Goal: Information Seeking & Learning: Learn about a topic

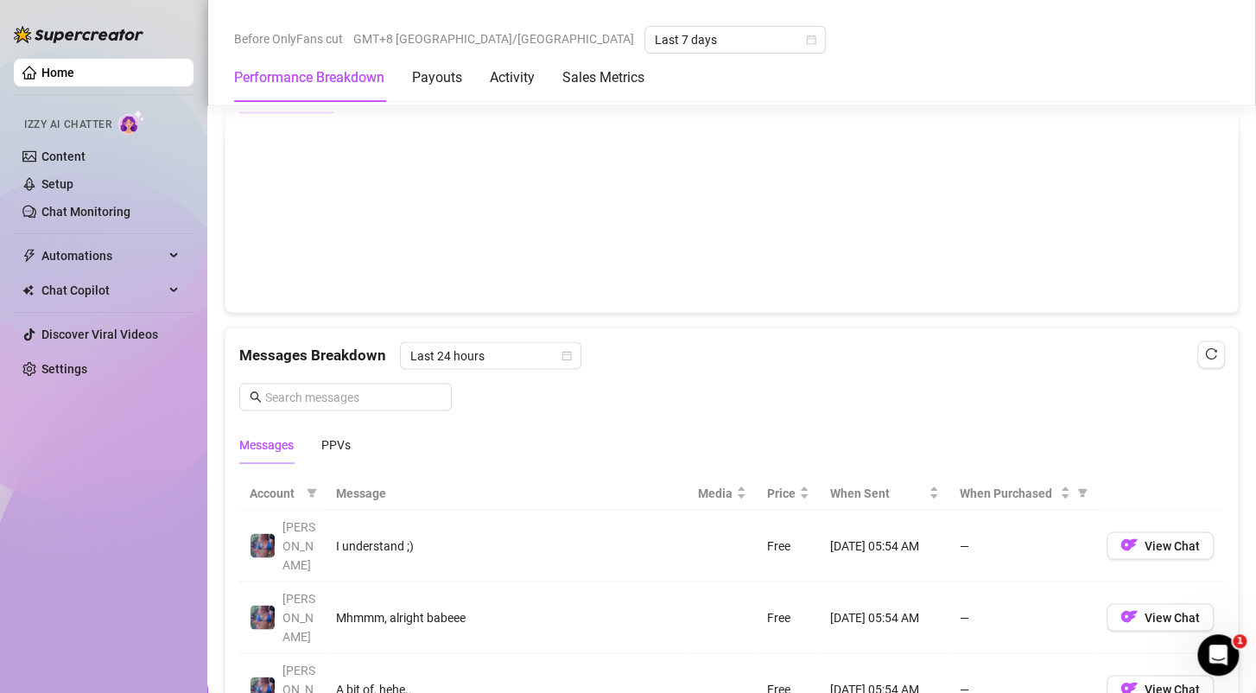
scroll to position [1382, 0]
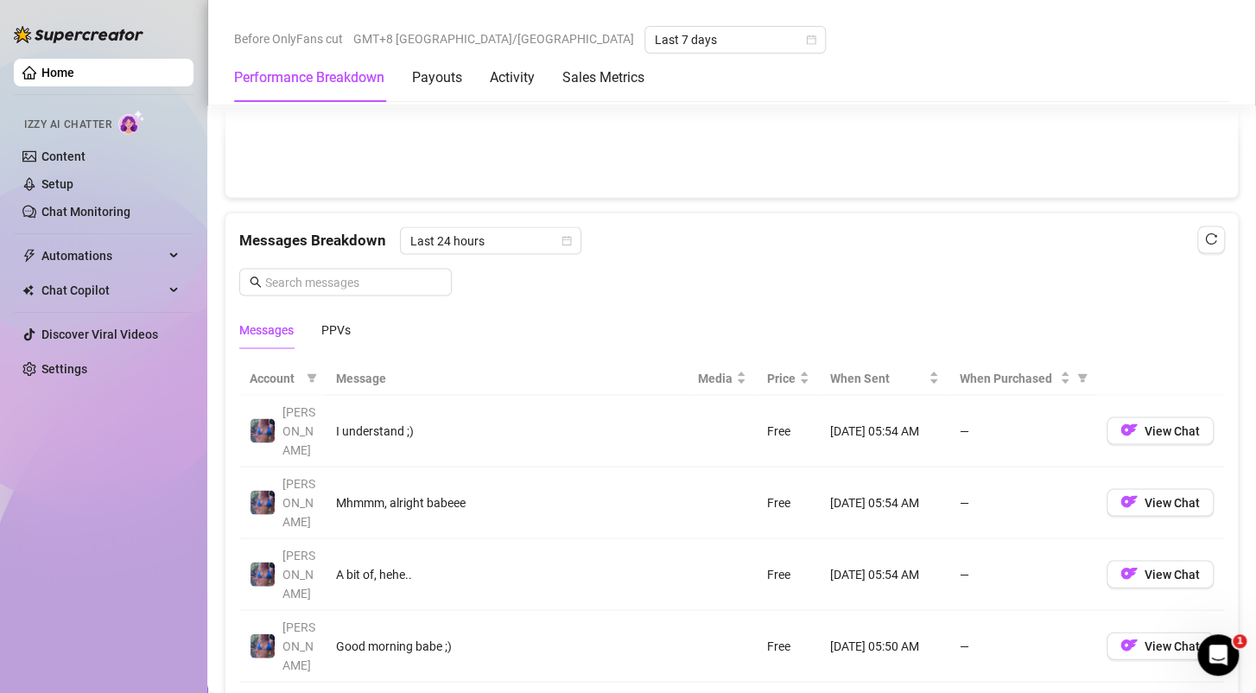
click at [1198, 218] on div "Messages Breakdown Last 24 hours Messages PPVs" at bounding box center [731, 281] width 1013 height 136
click at [1206, 238] on icon "reload" at bounding box center [1211, 238] width 11 height 11
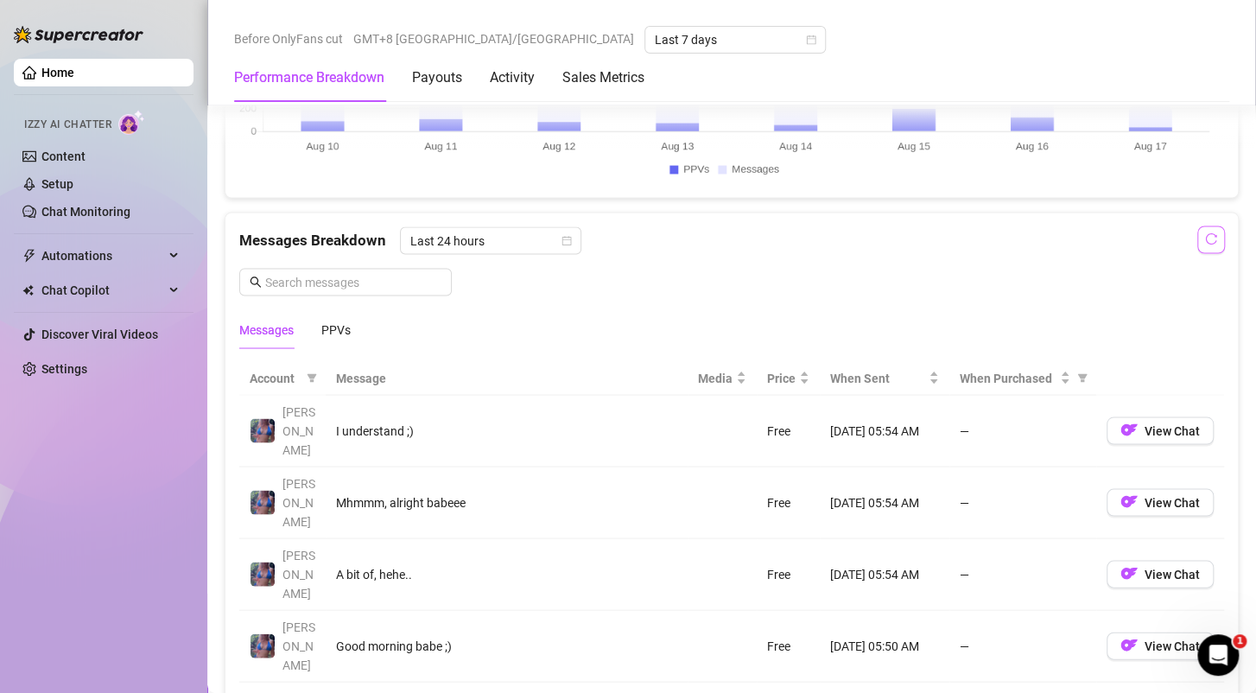
click at [1206, 238] on icon "reload" at bounding box center [1211, 238] width 11 height 11
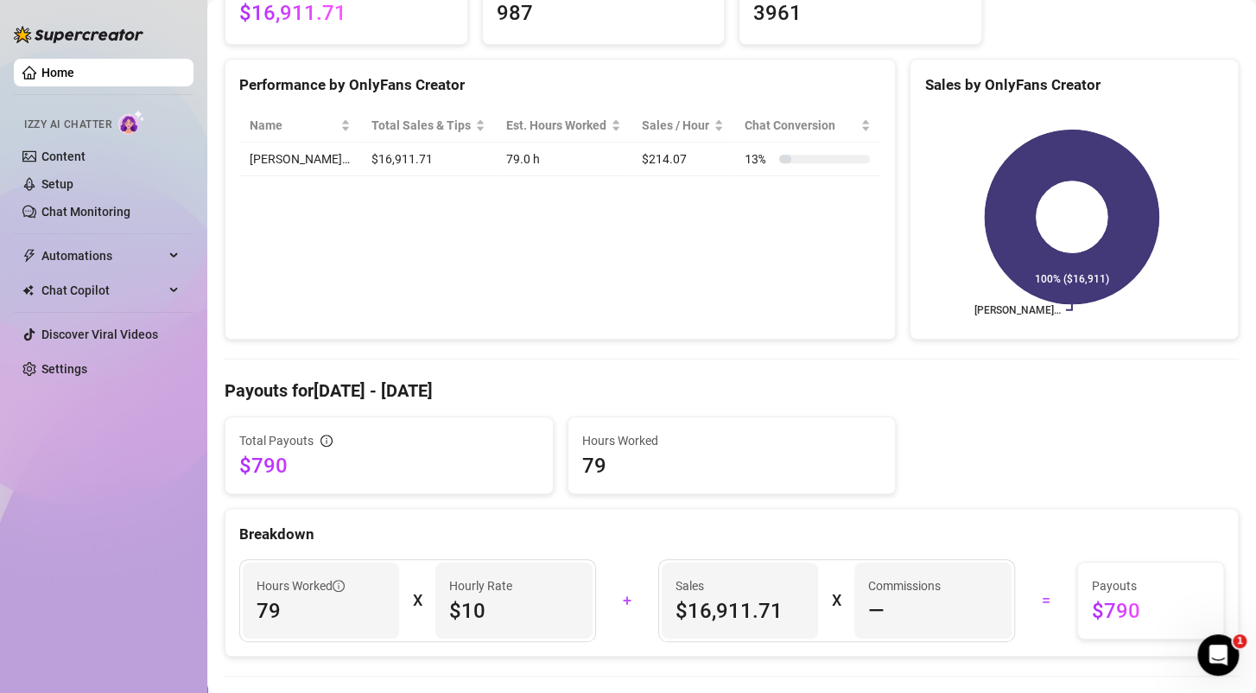
scroll to position [0, 0]
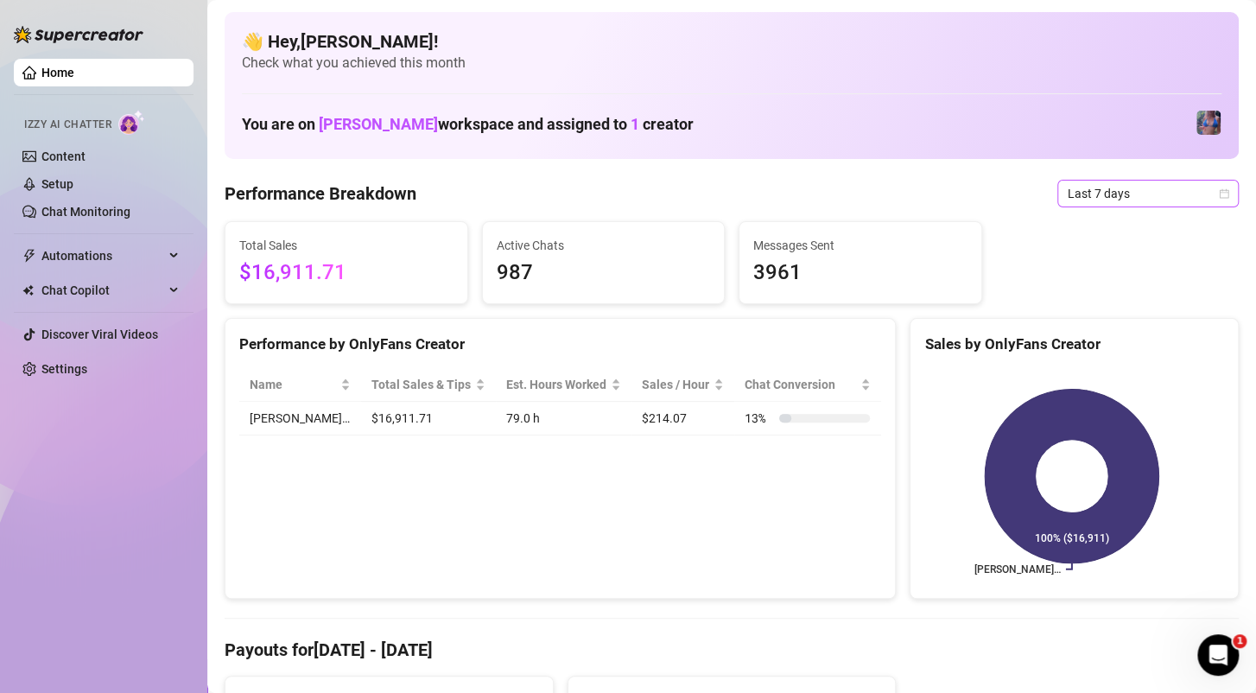
click at [1115, 188] on span "Last 7 days" at bounding box center [1148, 194] width 161 height 26
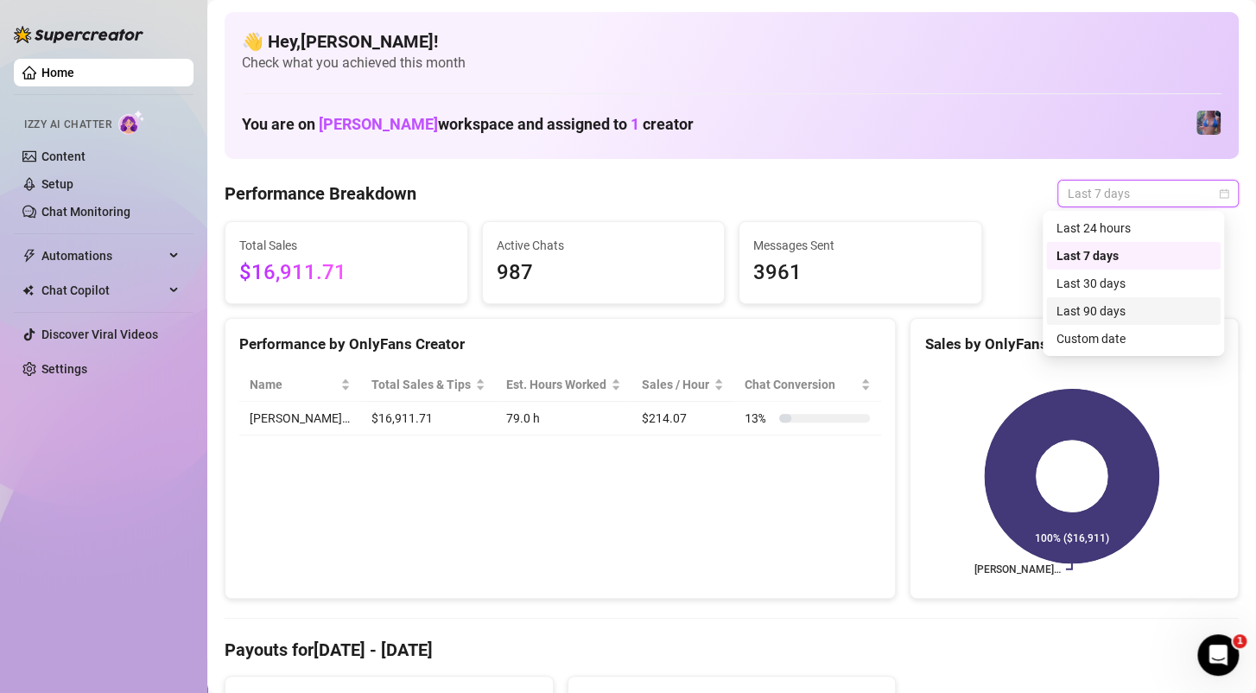
click at [1087, 308] on div "Last 90 days" at bounding box center [1134, 311] width 154 height 19
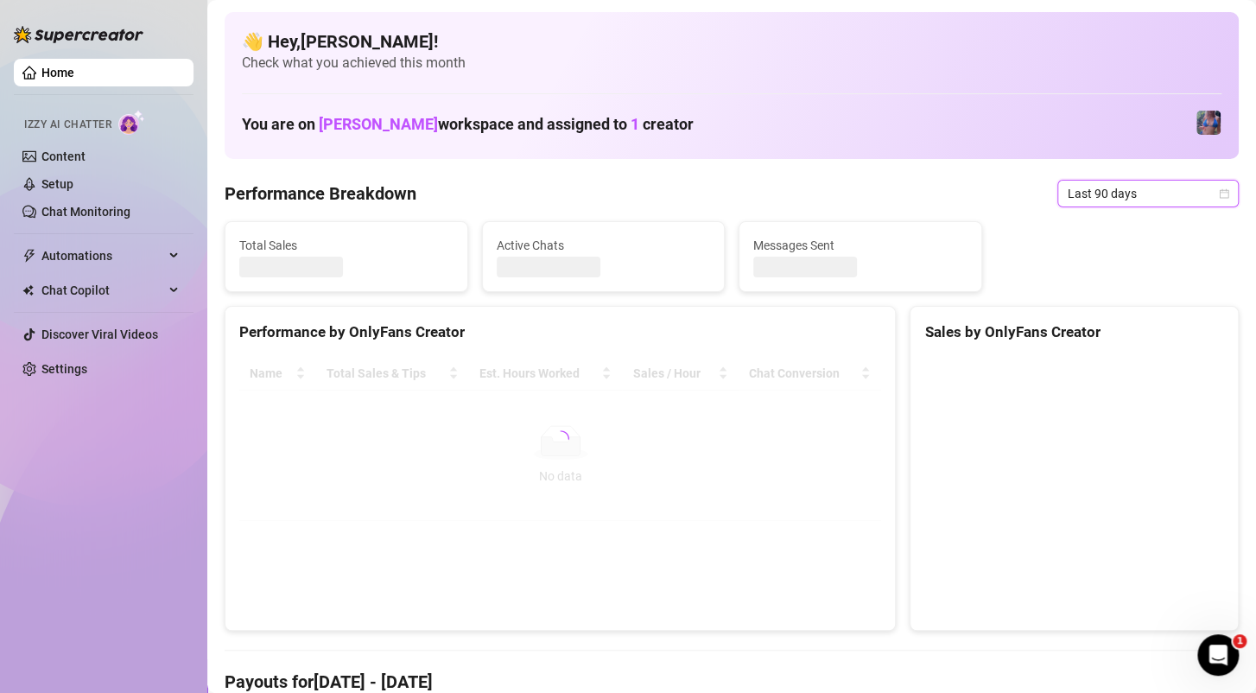
click at [1104, 198] on span "Last 90 days" at bounding box center [1148, 194] width 161 height 26
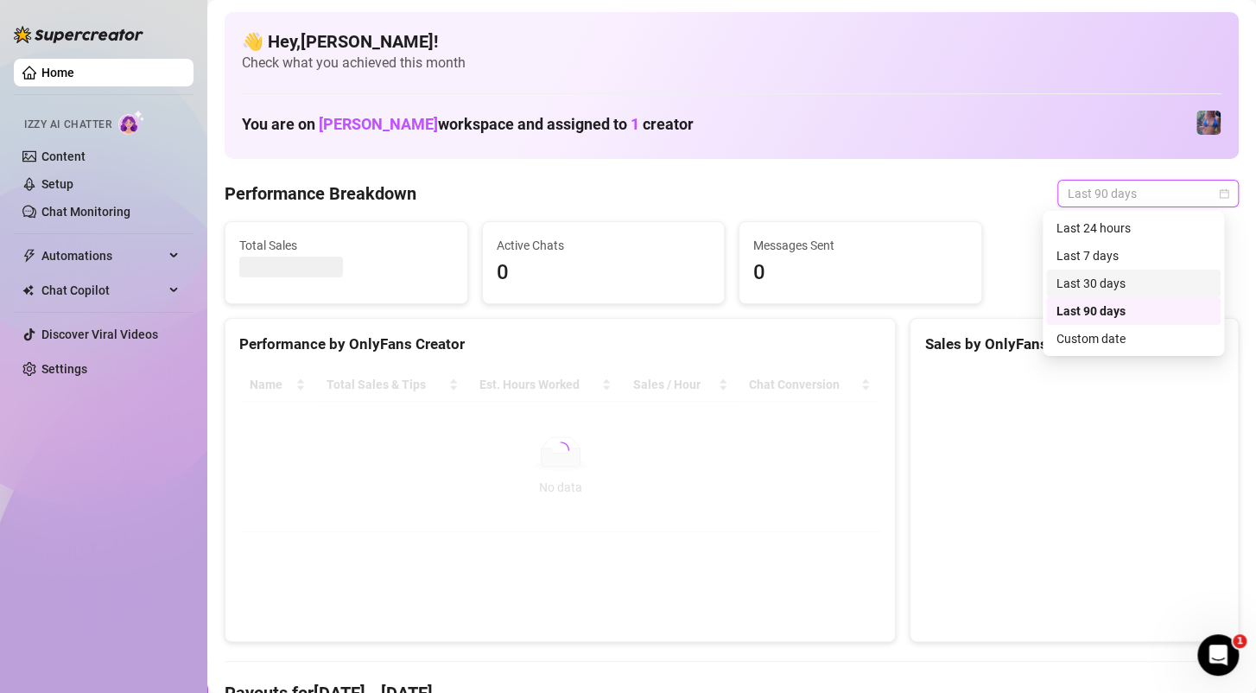
click at [1097, 286] on div "Last 30 days" at bounding box center [1134, 283] width 154 height 19
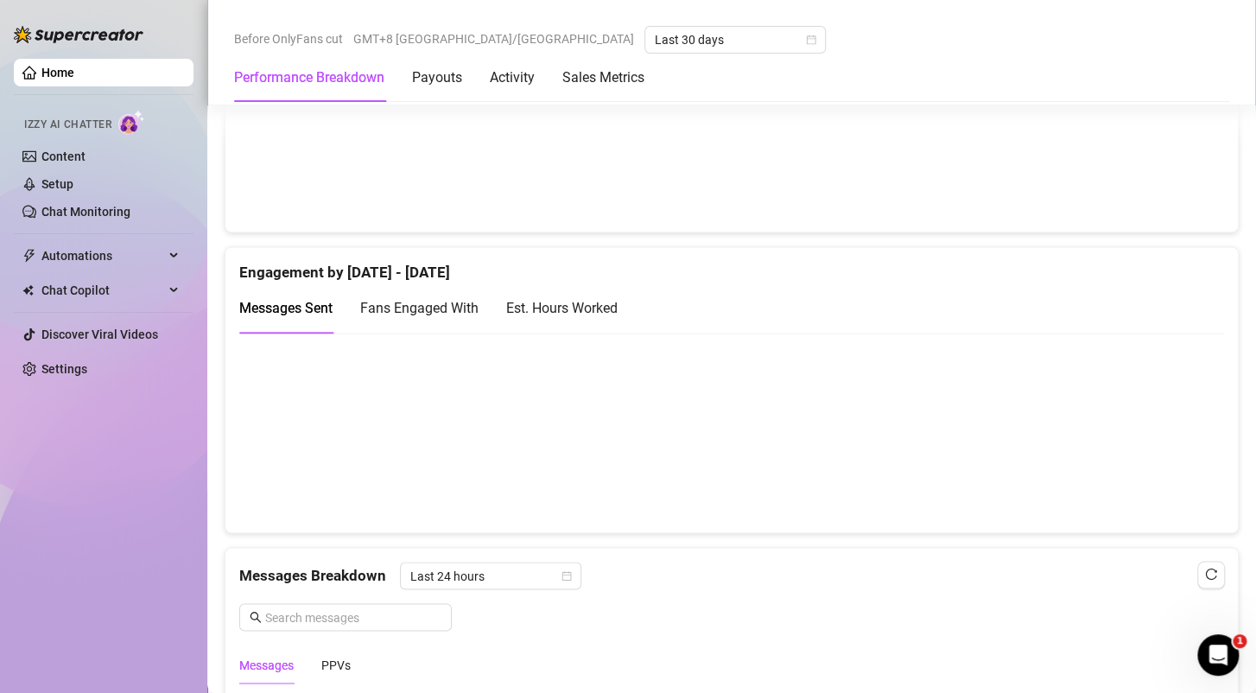
scroll to position [1037, 0]
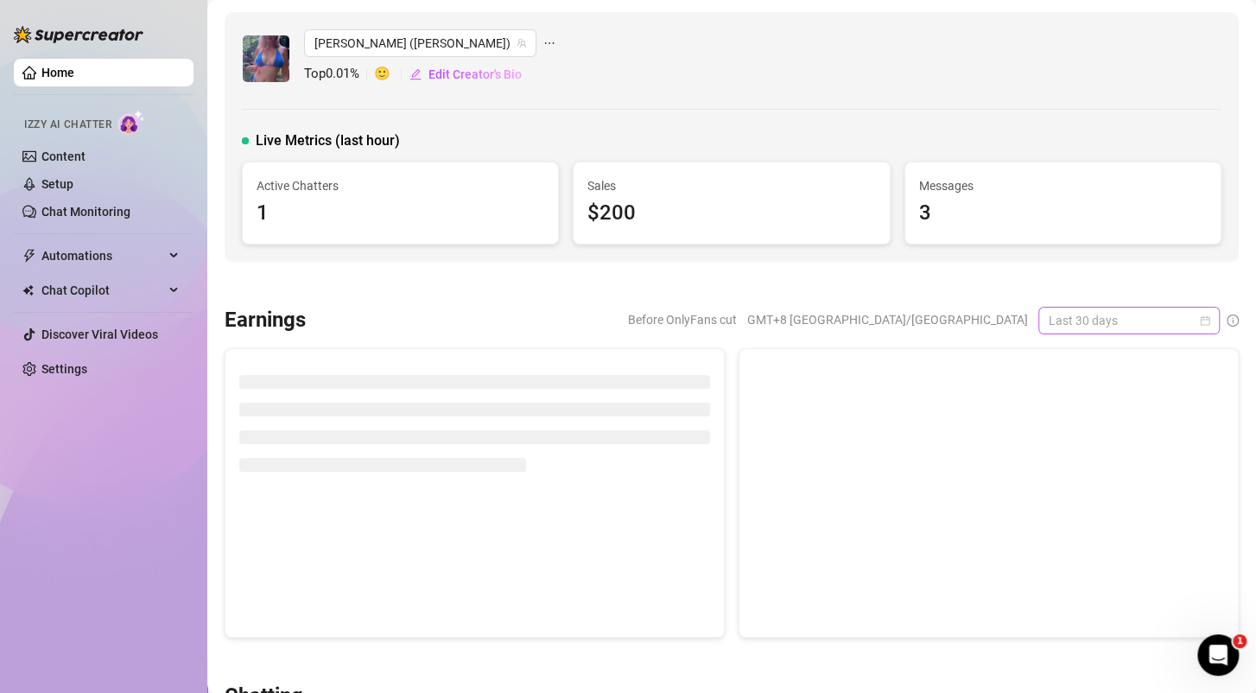
click at [1126, 314] on span "Last 30 days" at bounding box center [1129, 321] width 161 height 26
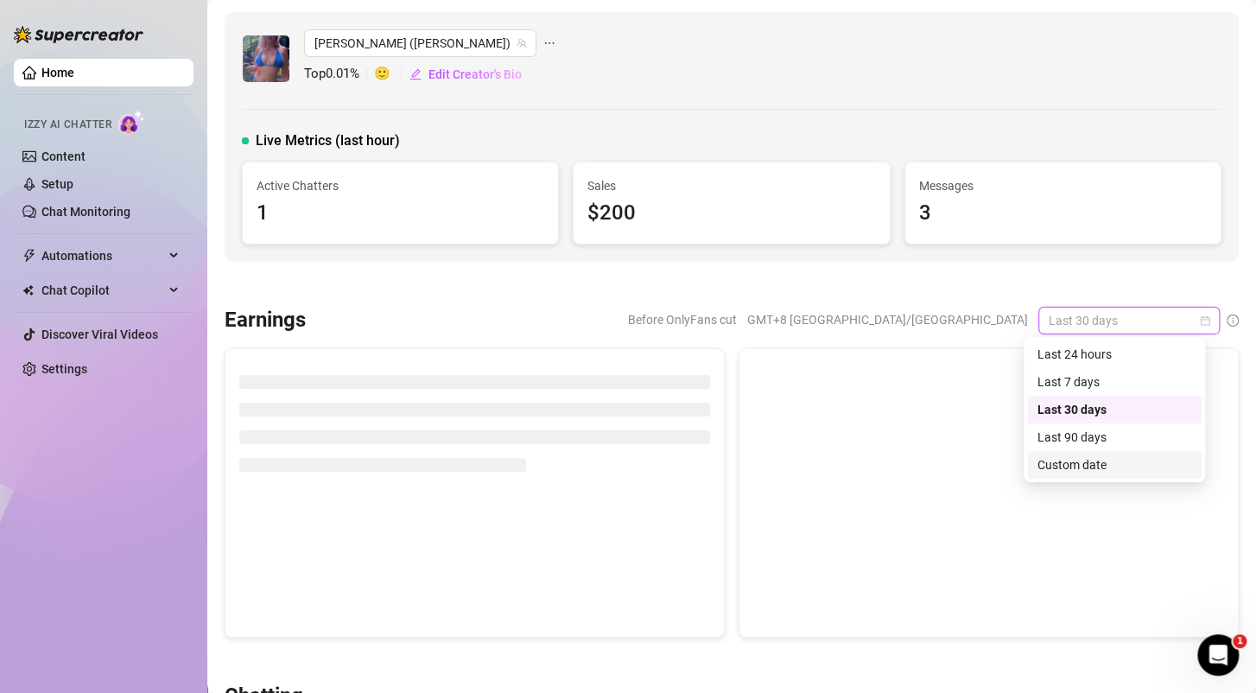
click at [1079, 463] on div "Custom date" at bounding box center [1115, 464] width 154 height 19
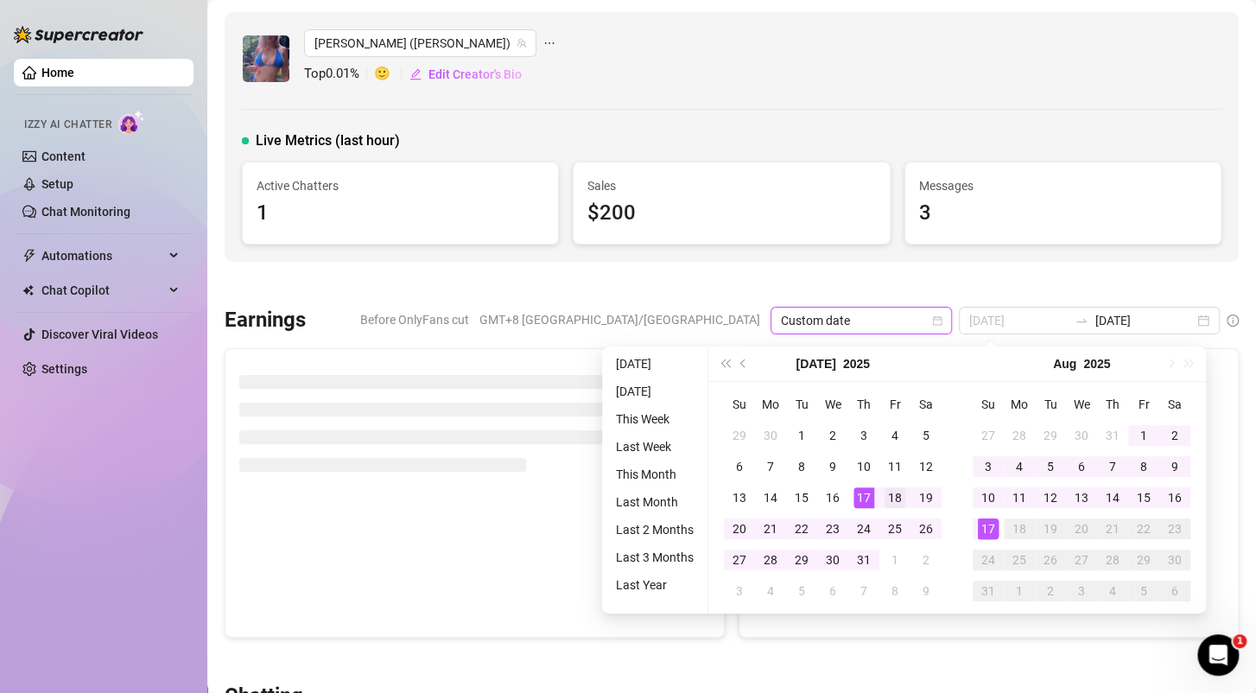
type input "[DATE]"
click at [890, 494] on div "18" at bounding box center [895, 497] width 21 height 21
click at [893, 497] on div "18" at bounding box center [895, 497] width 21 height 21
type input "[DATE]"
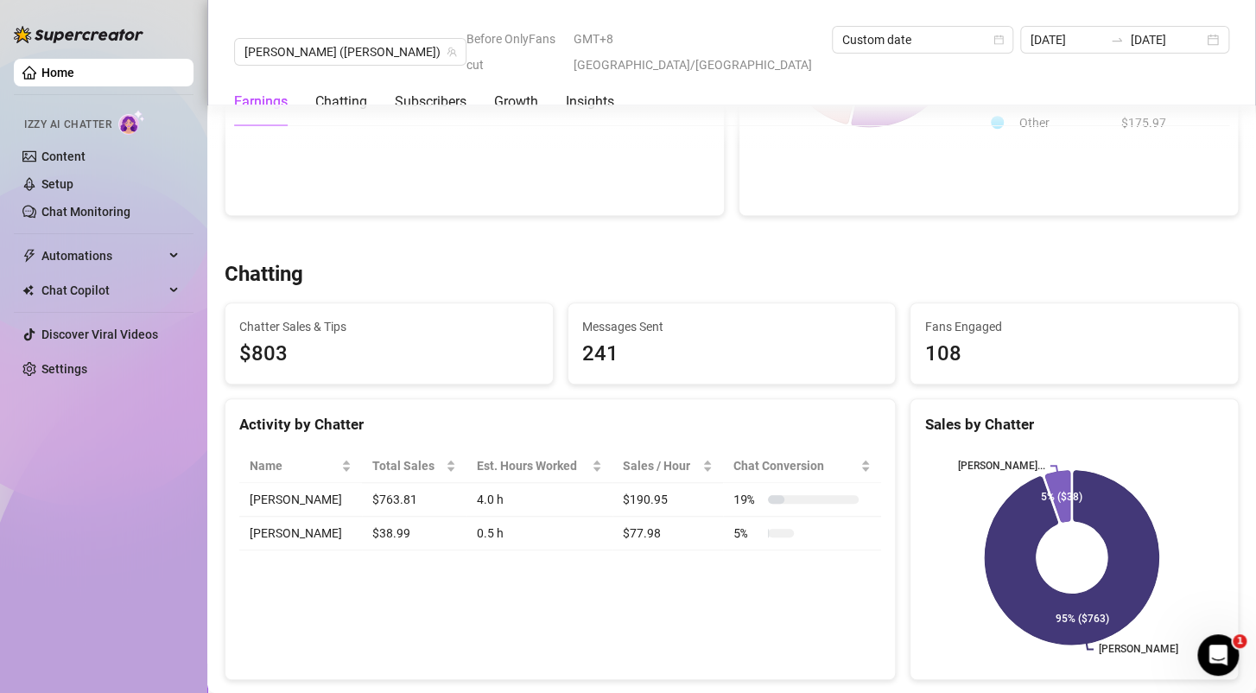
scroll to position [432, 0]
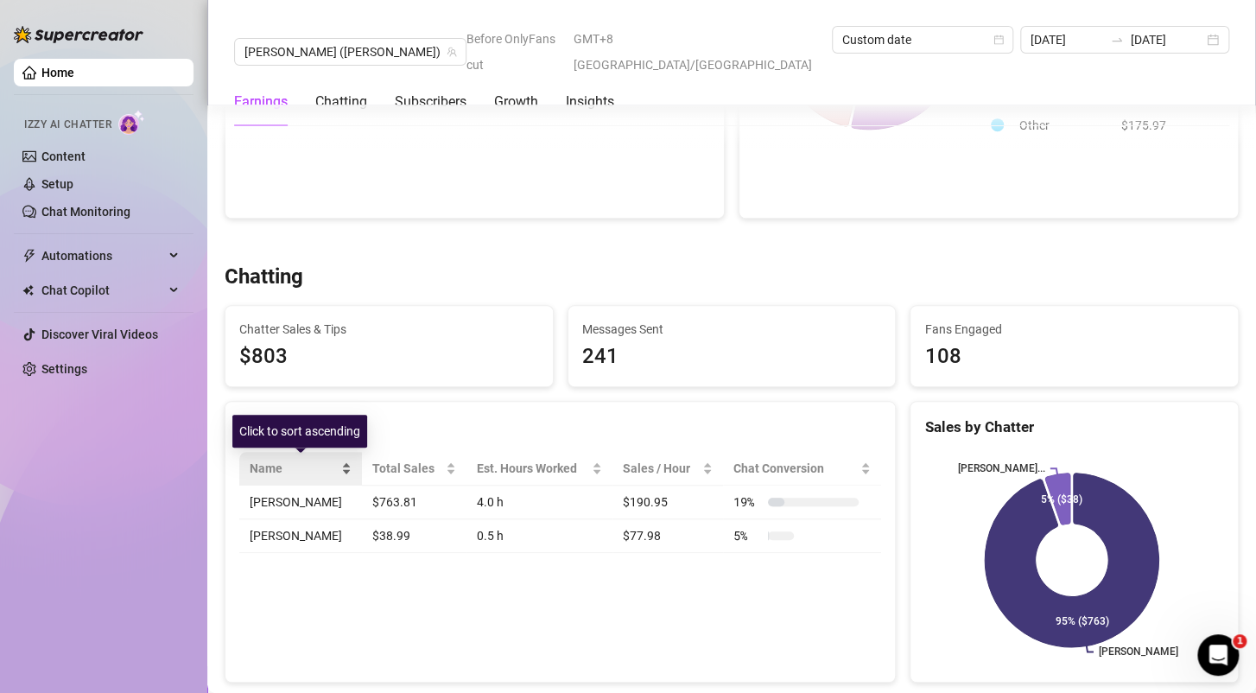
click at [341, 462] on div "Name" at bounding box center [301, 468] width 102 height 19
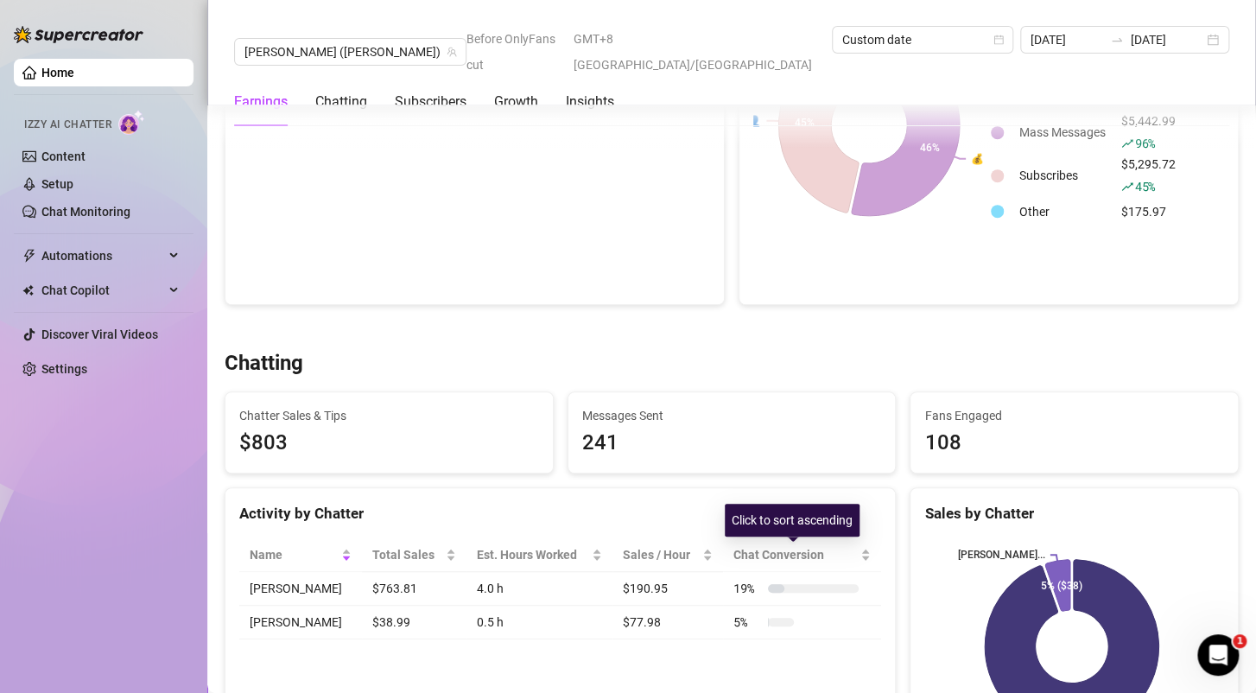
scroll to position [0, 0]
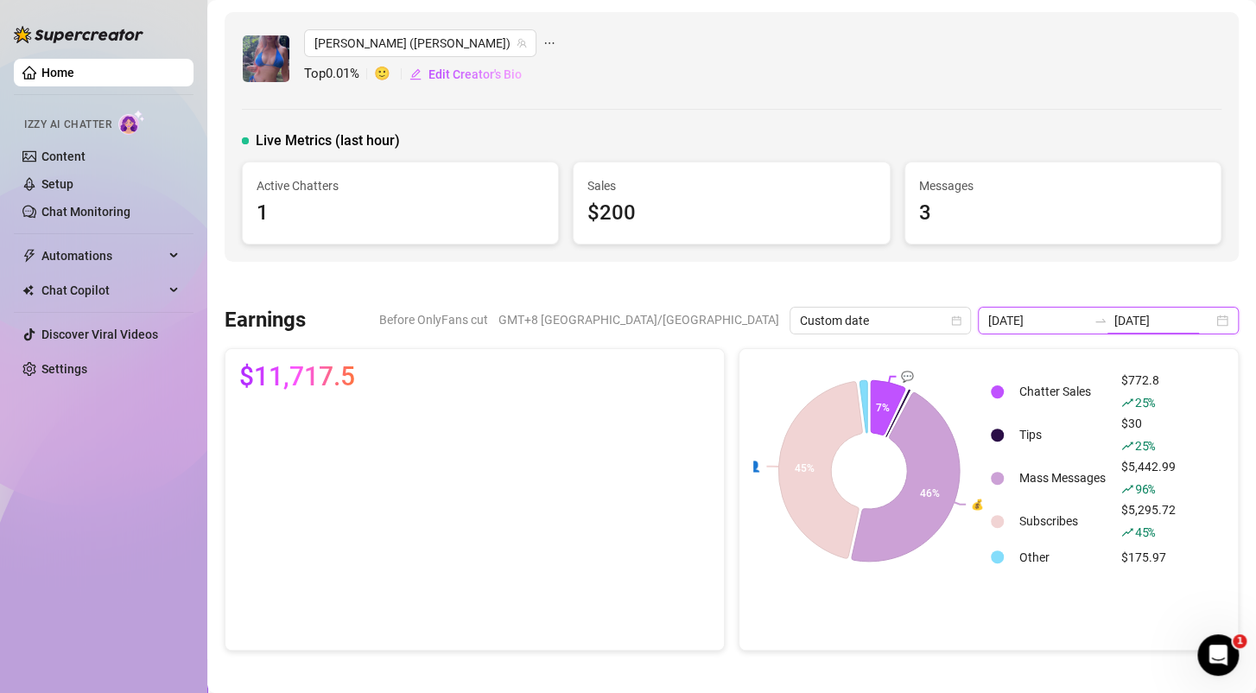
click at [1114, 311] on input "[DATE]" at bounding box center [1163, 320] width 98 height 19
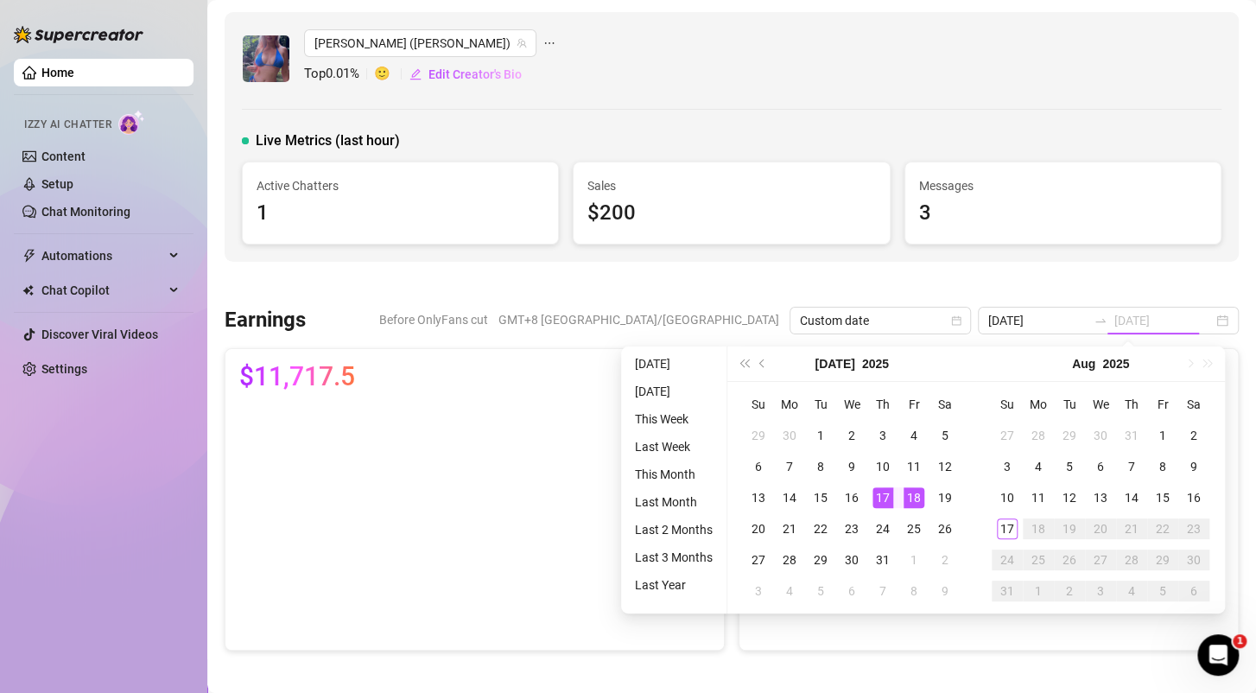
type input "[DATE]"
click at [880, 490] on div "17" at bounding box center [883, 497] width 21 height 21
click at [877, 494] on div "17" at bounding box center [883, 497] width 21 height 21
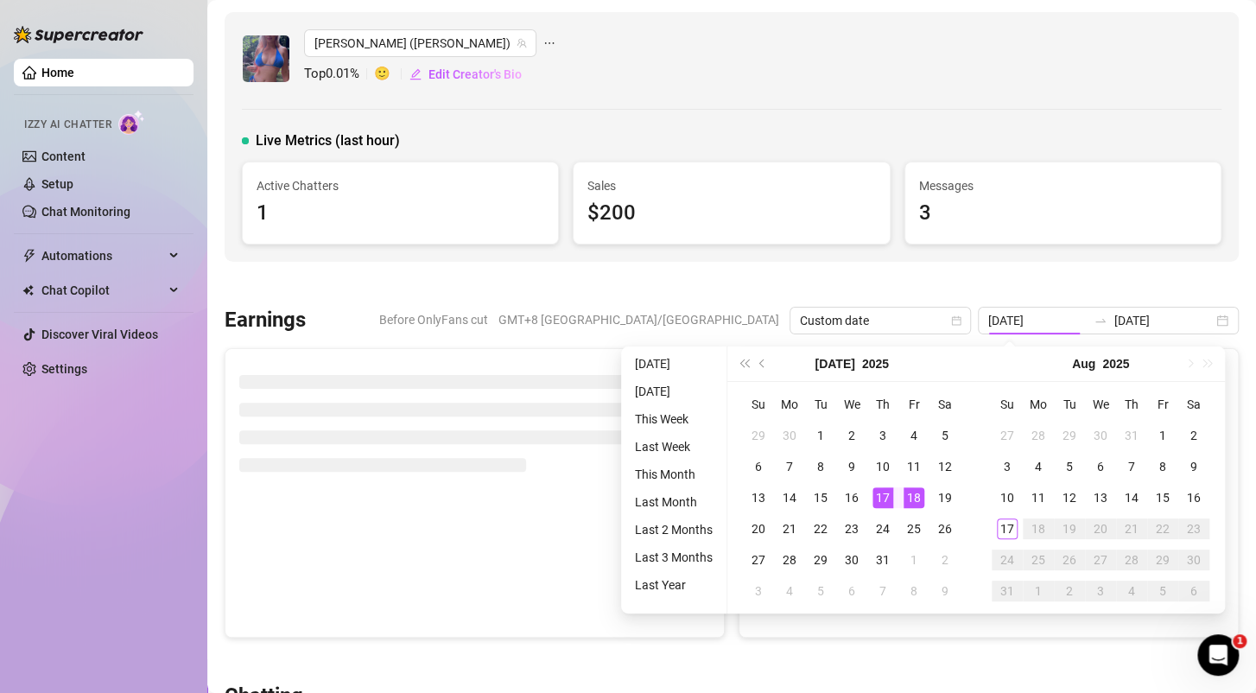
type input "[DATE]"
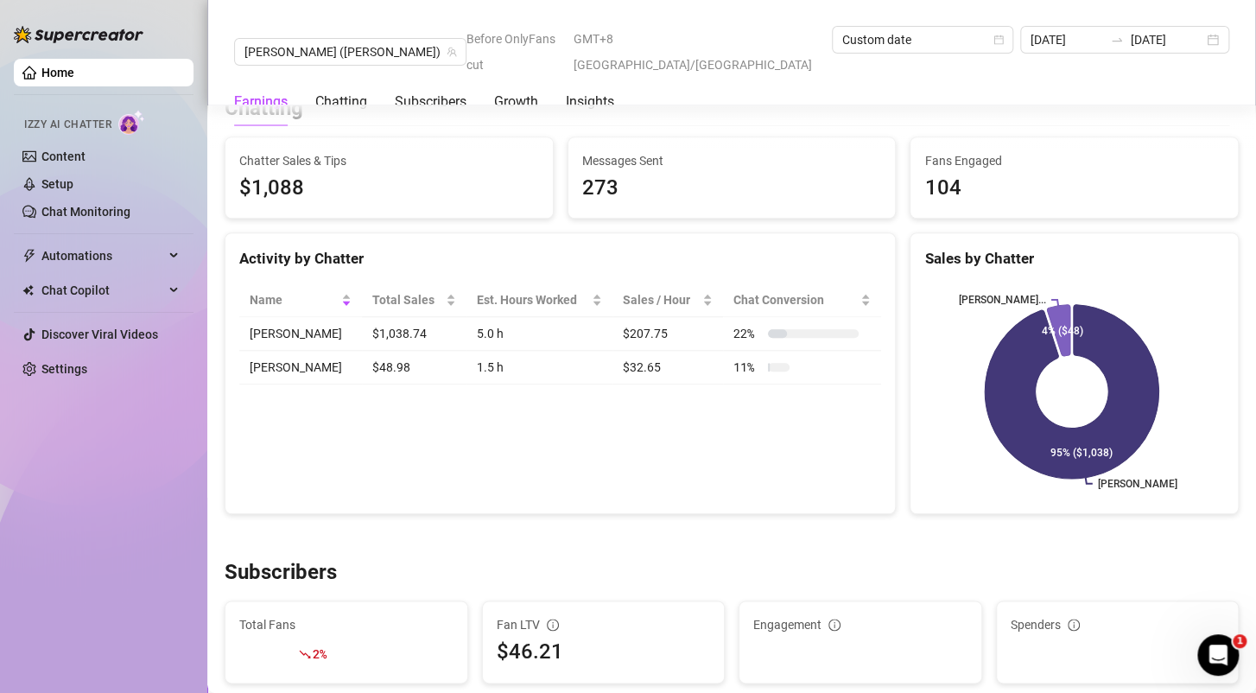
scroll to position [691, 0]
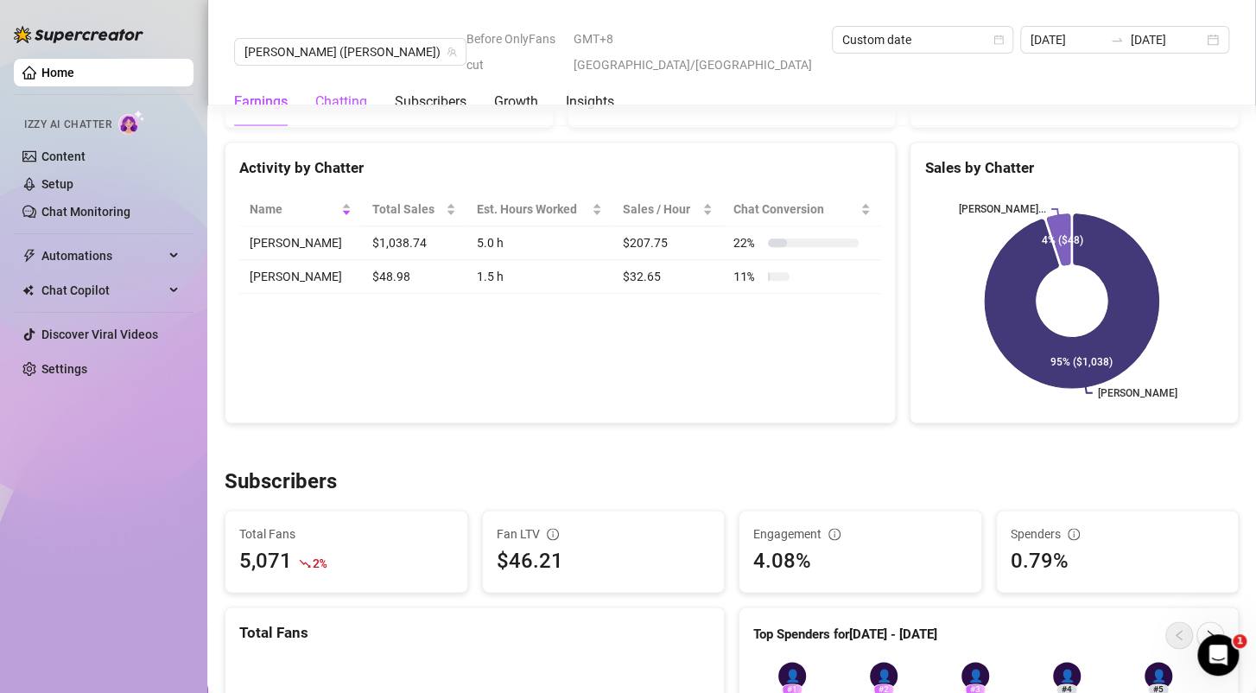
click at [353, 92] on div "Chatting" at bounding box center [341, 102] width 52 height 21
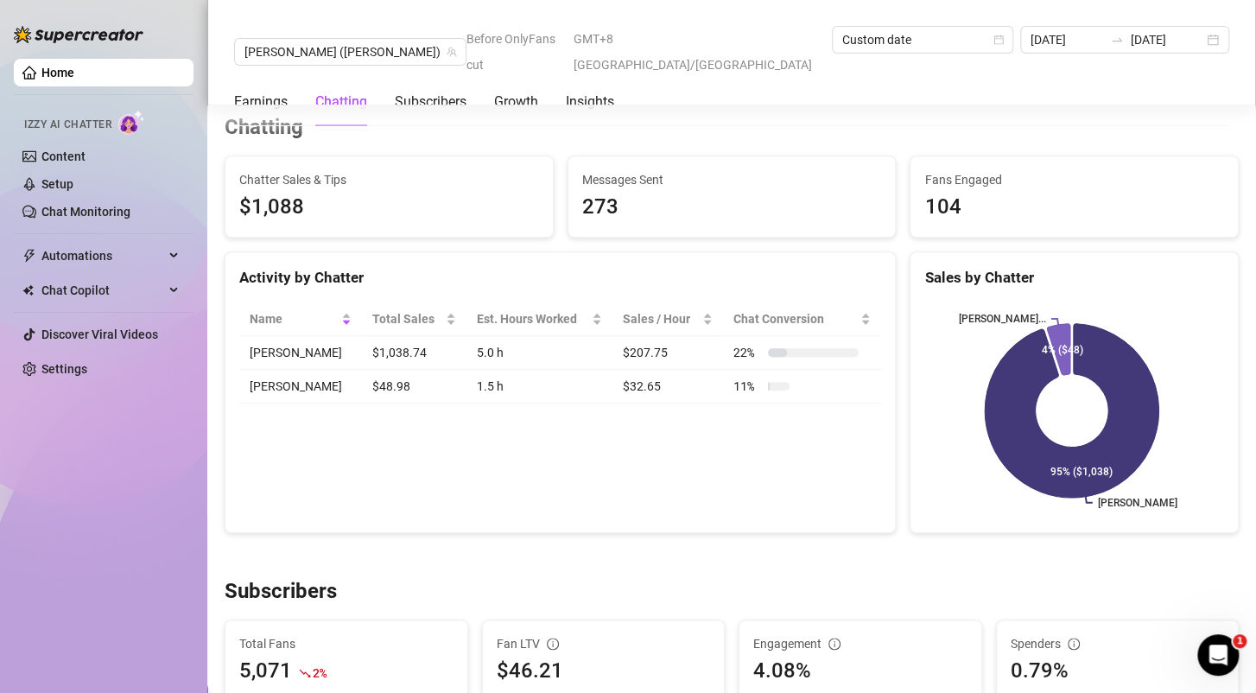
scroll to position [581, 0]
click at [254, 92] on div "Earnings" at bounding box center [261, 102] width 54 height 21
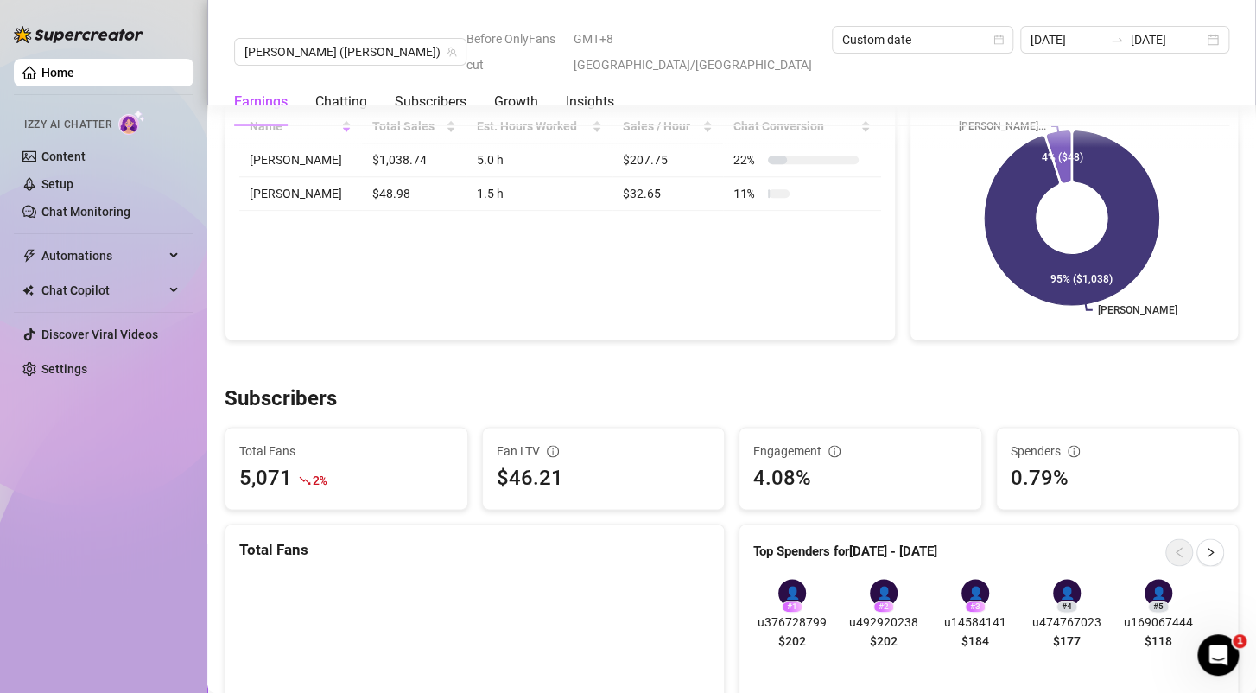
scroll to position [778, 0]
